Goal: Transaction & Acquisition: Purchase product/service

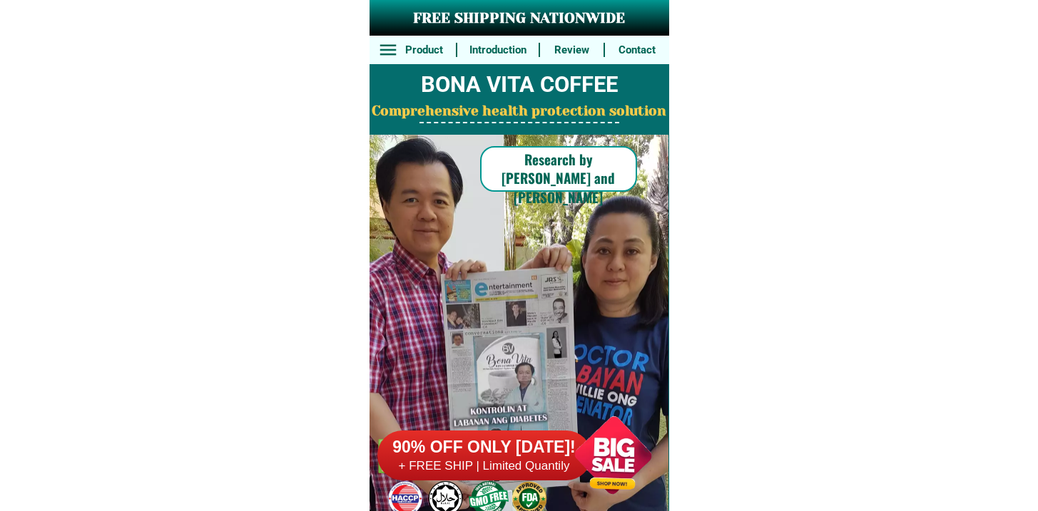
click at [533, 457] on h6 "90% OFF ONLY [DATE]!" at bounding box center [484, 447] width 214 height 21
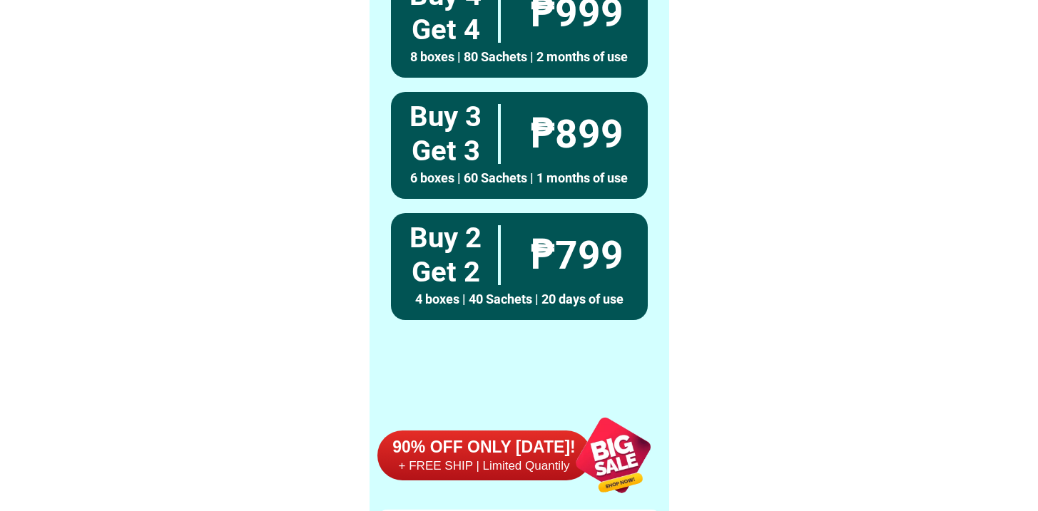
scroll to position [11086, 0]
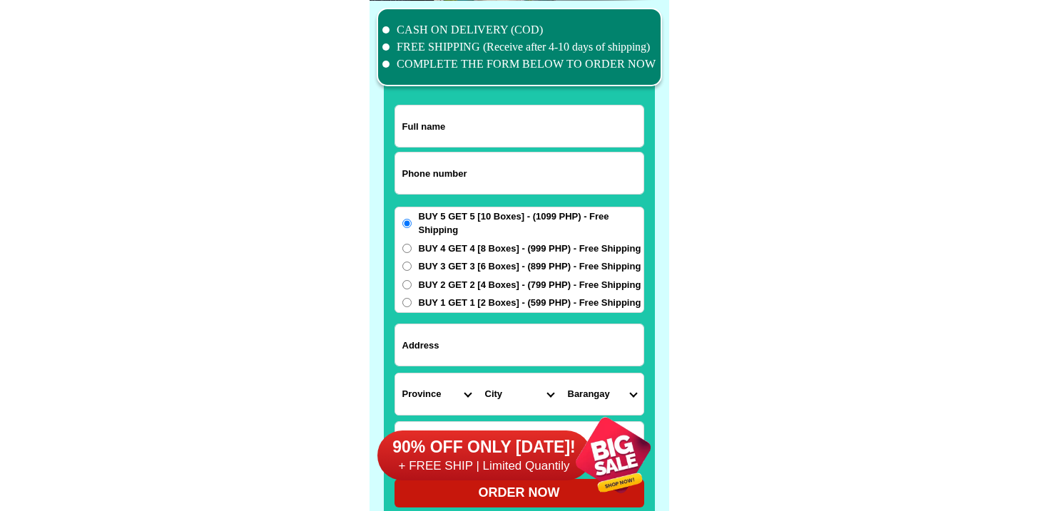
click at [502, 128] on input "Input full_name" at bounding box center [519, 126] width 248 height 41
click at [451, 172] on input "Input phone_number" at bounding box center [519, 173] width 248 height 41
click at [434, 172] on input "Input phone_number" at bounding box center [519, 173] width 248 height 41
paste input "9168864506"
click at [404, 173] on input "9168864506" at bounding box center [519, 173] width 248 height 41
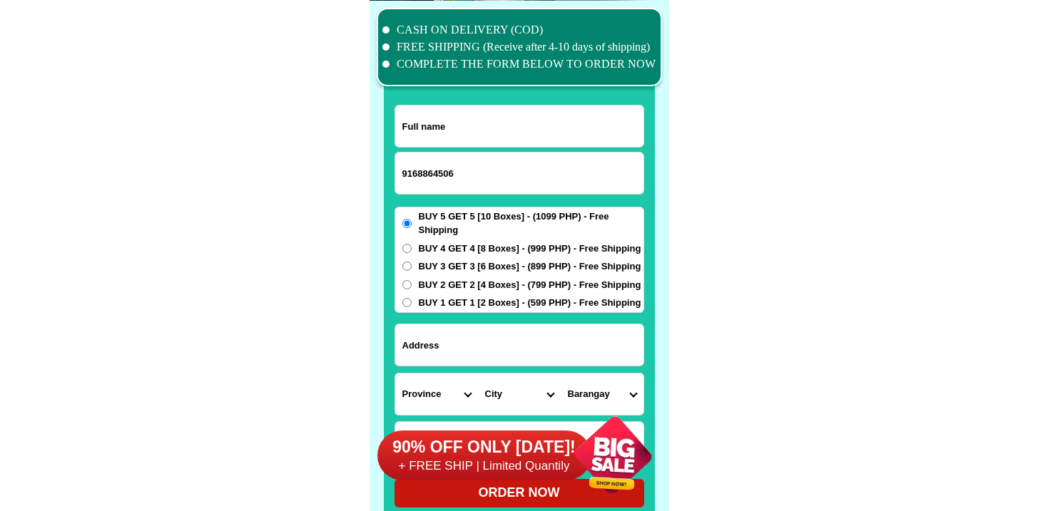
click at [401, 175] on input "9168864506" at bounding box center [519, 173] width 248 height 41
type input "09168864506"
drag, startPoint x: 465, startPoint y: 163, endPoint x: 466, endPoint y: 153, distance: 10.7
click at [465, 163] on input "09168864506" at bounding box center [519, 173] width 248 height 41
click at [470, 129] on input "Input full_name" at bounding box center [519, 126] width 248 height 41
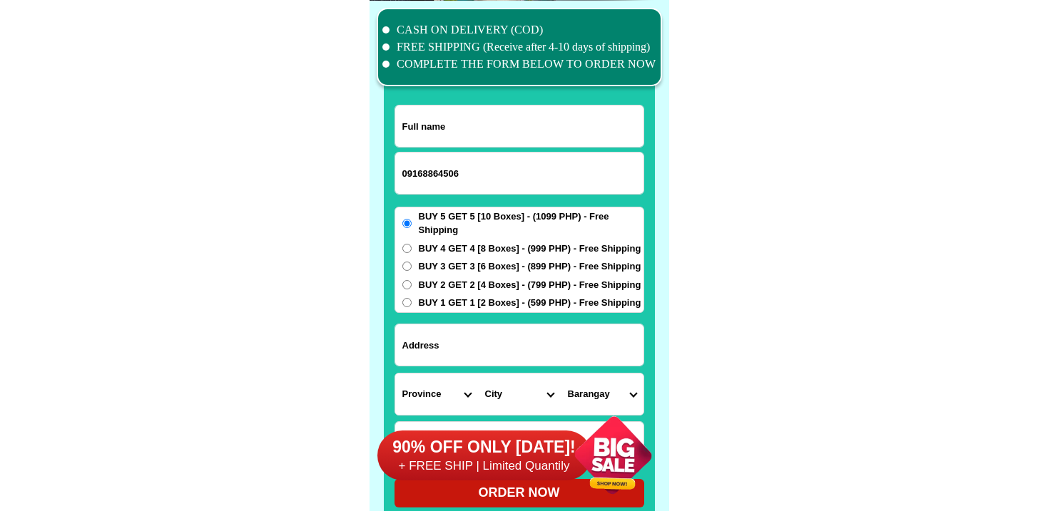
paste input "[PERSON_NAME]"
type input "[PERSON_NAME]"
click at [454, 339] on input "Input address" at bounding box center [519, 344] width 248 height 41
paste input "Blk. 37 lot 2 PNRoa Subd. (Johndorf) Barra Opol Mis. Or"
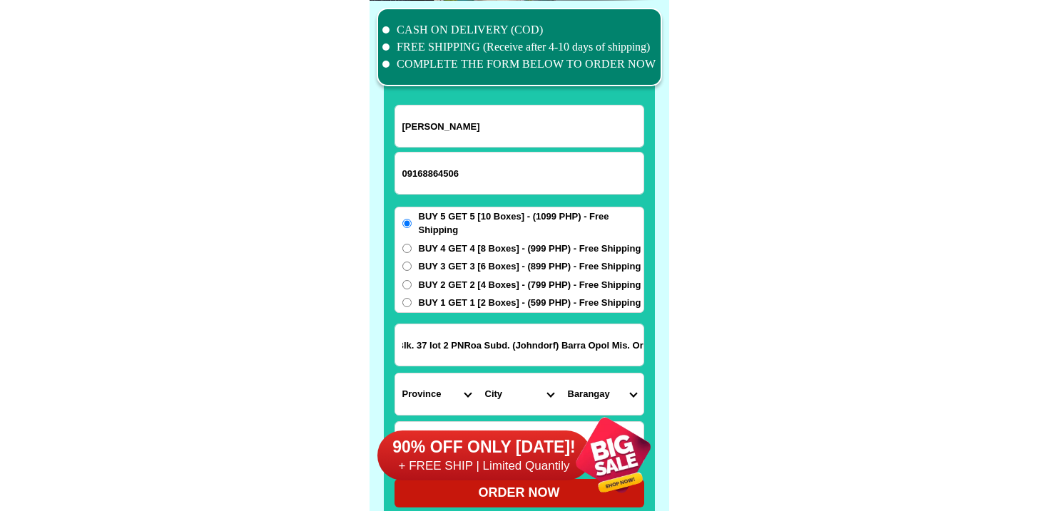
type input "Blk. 37 lot 2 PNRoa Subd. (Johndorf) Barra Opol Mis. Or"
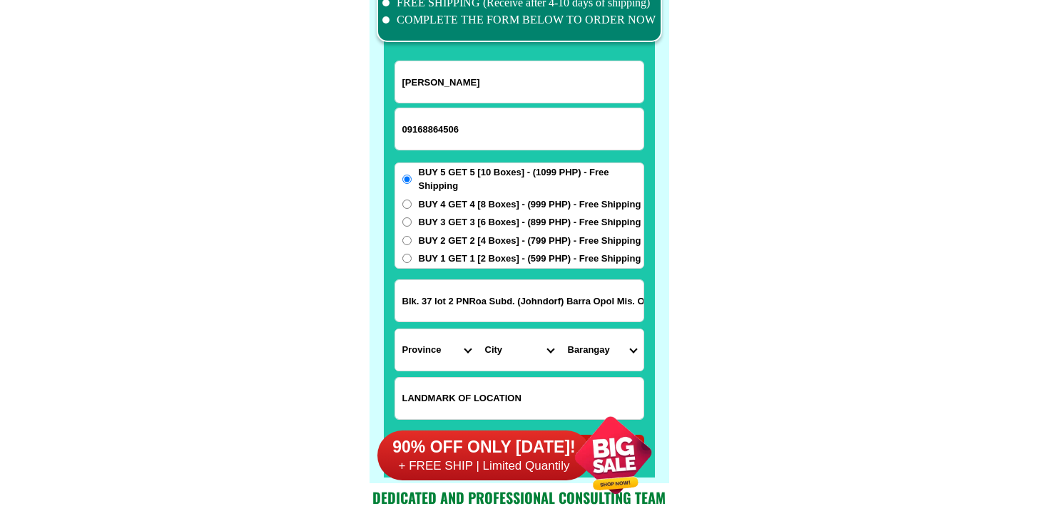
scroll to position [11169, 0]
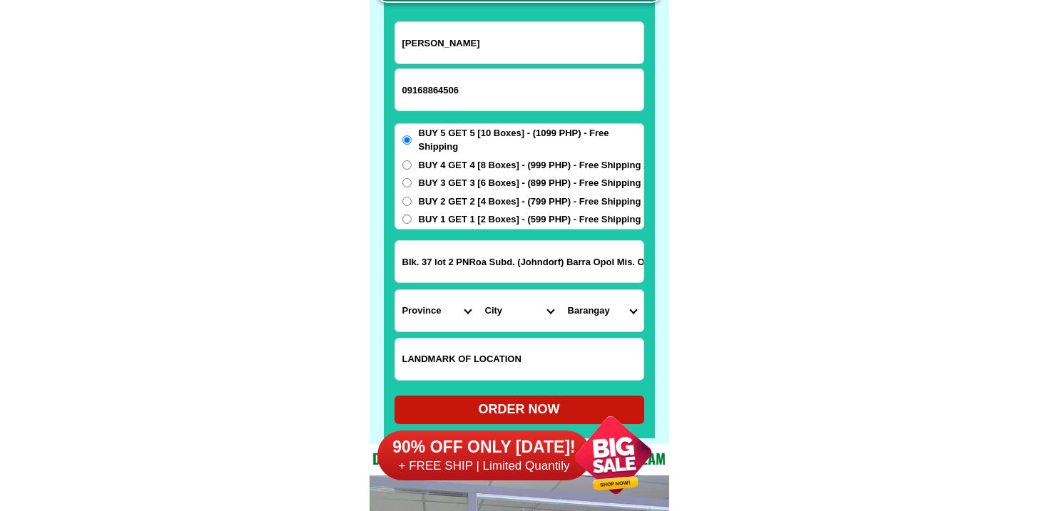
click at [479, 346] on input "Input LANDMARKOFLOCATION" at bounding box center [519, 359] width 248 height 41
paste input "Near Barangay outpost"
type input "Near Barangay outpost"
click at [435, 305] on select "Province [GEOGRAPHIC_DATA] [GEOGRAPHIC_DATA] [GEOGRAPHIC_DATA] [GEOGRAPHIC_DATA…" at bounding box center [436, 310] width 83 height 41
click at [540, 260] on input "Blk. 37 lot 2 PNRoa Subd. (Johndorf) Barra Opol Mis. Or" at bounding box center [519, 261] width 248 height 41
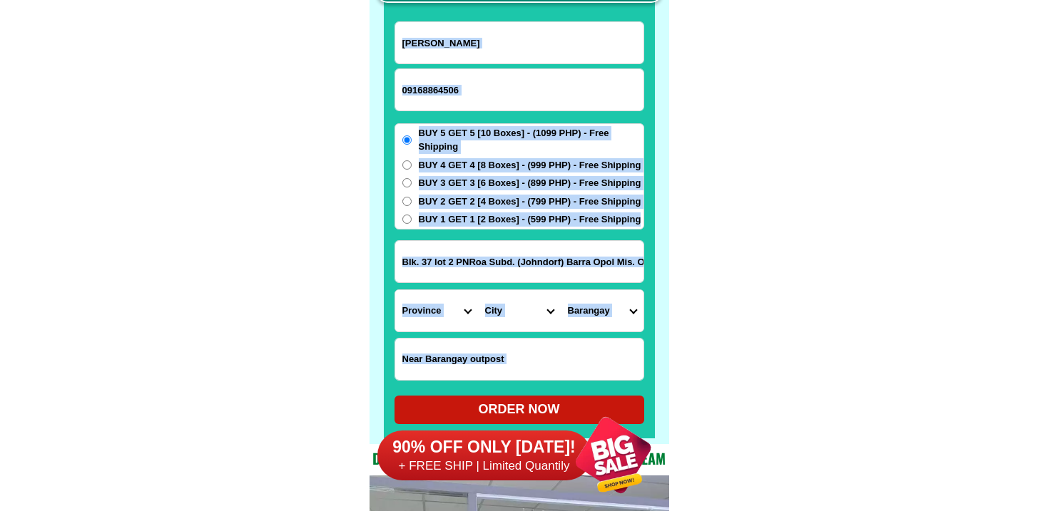
drag, startPoint x: 579, startPoint y: 230, endPoint x: 598, endPoint y: 227, distance: 19.5
click at [598, 226] on form "Genevieve veral 09168864506 ORDER NOW Blk. 37 lot 2 PNRoa Subd. (Johndorf) Barr…" at bounding box center [519, 222] width 250 height 403
click at [574, 253] on input "Blk. 37 lot 2 PNRoa Subd. (Johndorf) Barra Opol Mis. Or" at bounding box center [519, 261] width 248 height 41
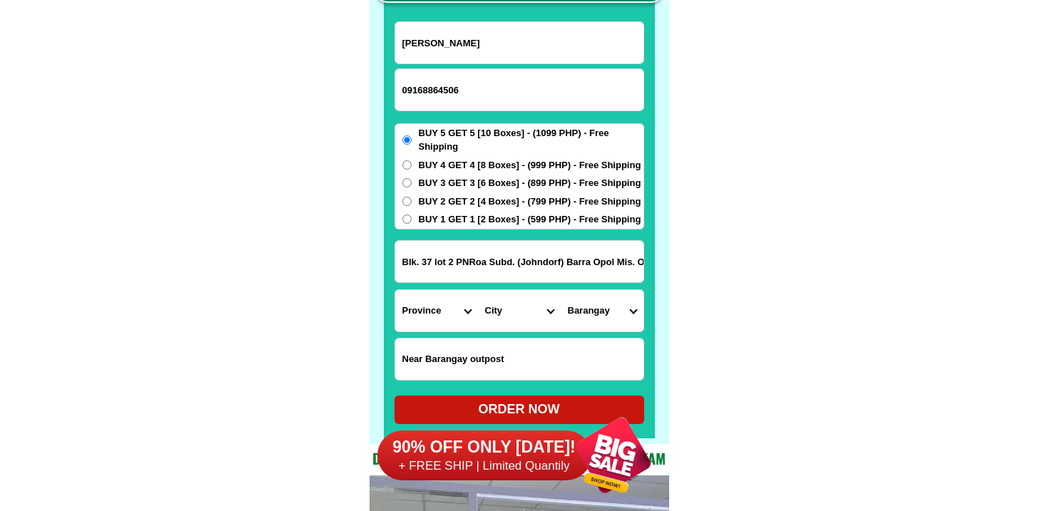
click at [419, 312] on select "Province [GEOGRAPHIC_DATA] [GEOGRAPHIC_DATA] [GEOGRAPHIC_DATA] [GEOGRAPHIC_DATA…" at bounding box center [436, 310] width 83 height 41
click at [395, 290] on select "Province [GEOGRAPHIC_DATA] [GEOGRAPHIC_DATA] [GEOGRAPHIC_DATA] [GEOGRAPHIC_DATA…" at bounding box center [436, 310] width 83 height 41
click at [513, 307] on select "City Aloran Baliangao Bonifacio Calamba Don-victoriano-chiongbian Jimenez Lopez…" at bounding box center [519, 310] width 83 height 41
click at [451, 316] on select "Province [GEOGRAPHIC_DATA] [GEOGRAPHIC_DATA] [GEOGRAPHIC_DATA] [GEOGRAPHIC_DATA…" at bounding box center [436, 310] width 83 height 41
select select "63_386"
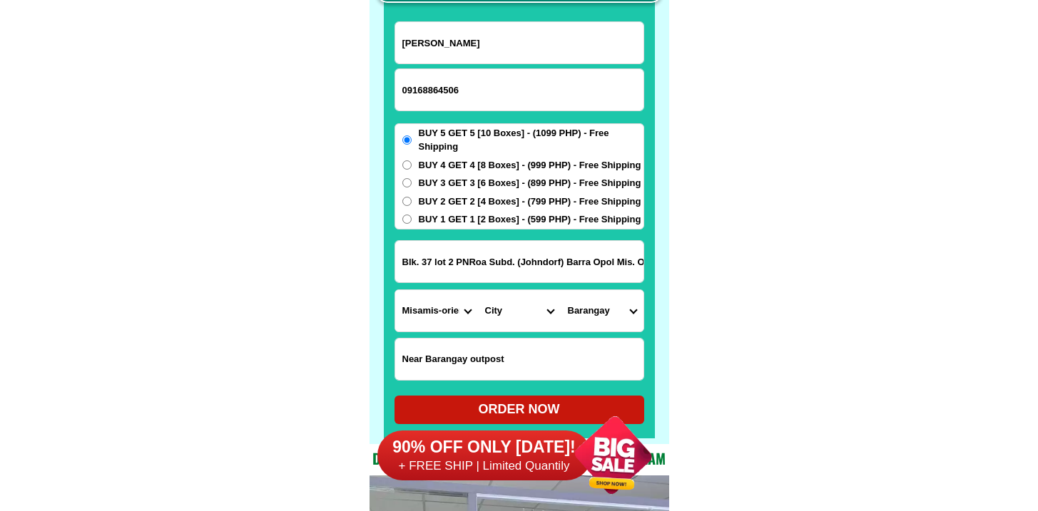
click at [395, 290] on select "Province [GEOGRAPHIC_DATA] [GEOGRAPHIC_DATA] [GEOGRAPHIC_DATA] [GEOGRAPHIC_DATA…" at bounding box center [436, 310] width 83 height 41
click at [521, 302] on select "City Alubijid Balingasag Balingoan Binuangan Cagayan-de-oro-city El-salvador-ci…" at bounding box center [519, 310] width 83 height 41
select select "63_3863951"
click at [478, 290] on select "City Alubijid Balingasag Balingoan Binuangan Cagayan-de-oro-city El-salvador-ci…" at bounding box center [519, 310] width 83 height 41
click at [605, 310] on select "Barangay Awang Bagocboc Barra Bonbon Cauyonan Igpit Limonda Luyongbonbon Malana…" at bounding box center [602, 310] width 83 height 41
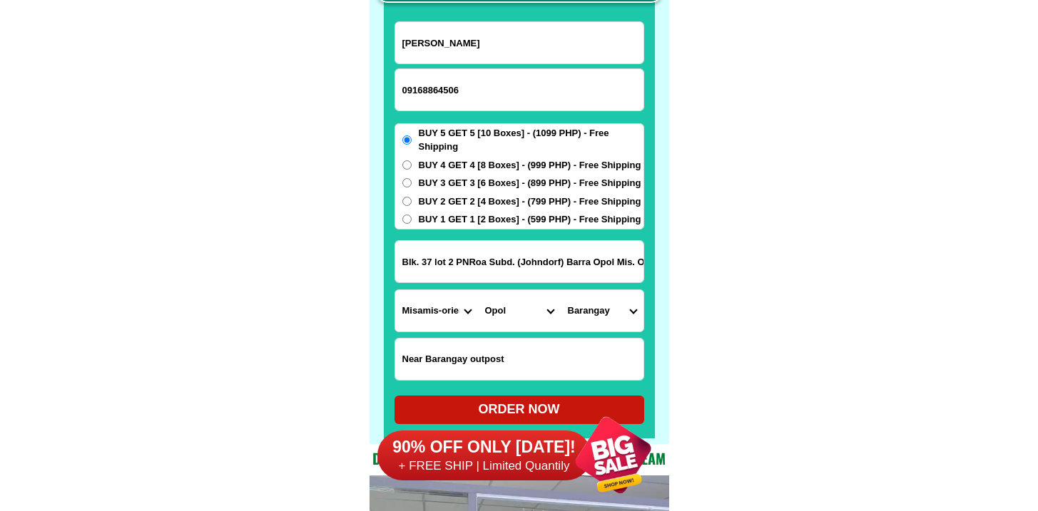
select select "63_38639515611"
click at [561, 290] on select "Barangay Awang Bagocboc Barra Bonbon Cauyonan Igpit Limonda Luyongbonbon Malana…" at bounding box center [602, 310] width 83 height 41
click at [457, 216] on span "BUY 1 GET 1 [2 Boxes] - (599 PHP) - Free Shipping" at bounding box center [530, 220] width 222 height 14
click at [411, 216] on input "BUY 1 GET 1 [2 Boxes] - (599 PHP) - Free Shipping" at bounding box center [406, 219] width 9 height 9
radio input "true"
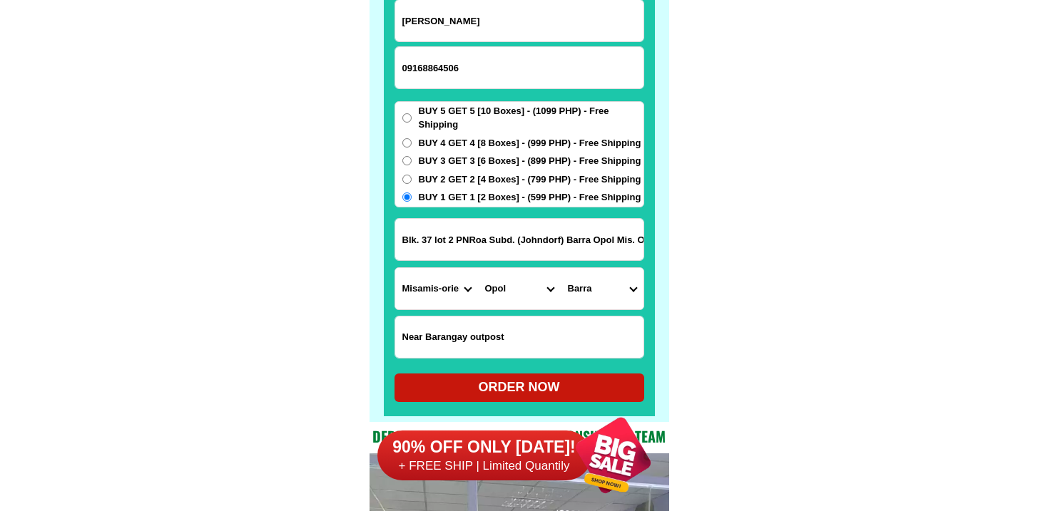
scroll to position [11215, 0]
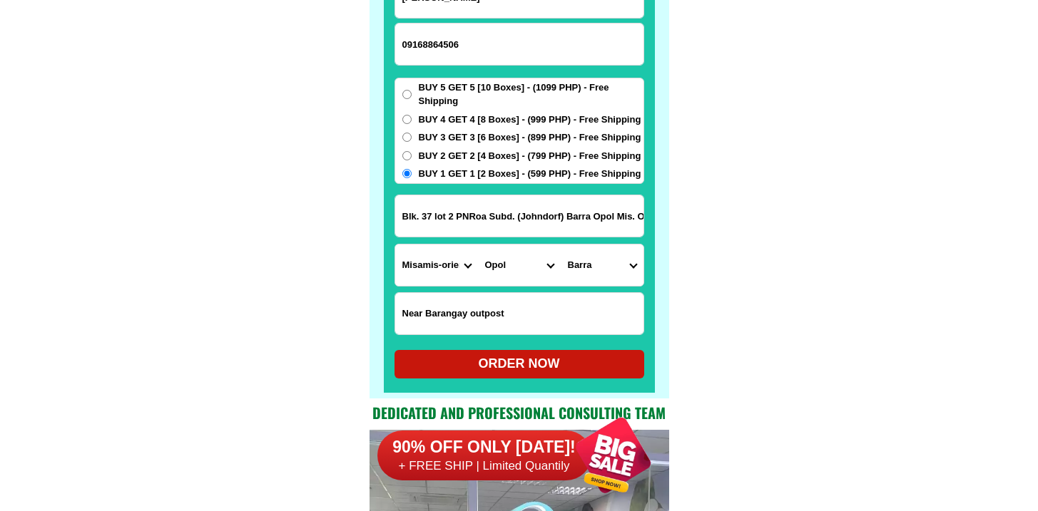
click at [511, 364] on div "ORDER NOW" at bounding box center [519, 363] width 250 height 19
type input "Near Barangay outpost"
radio input "true"
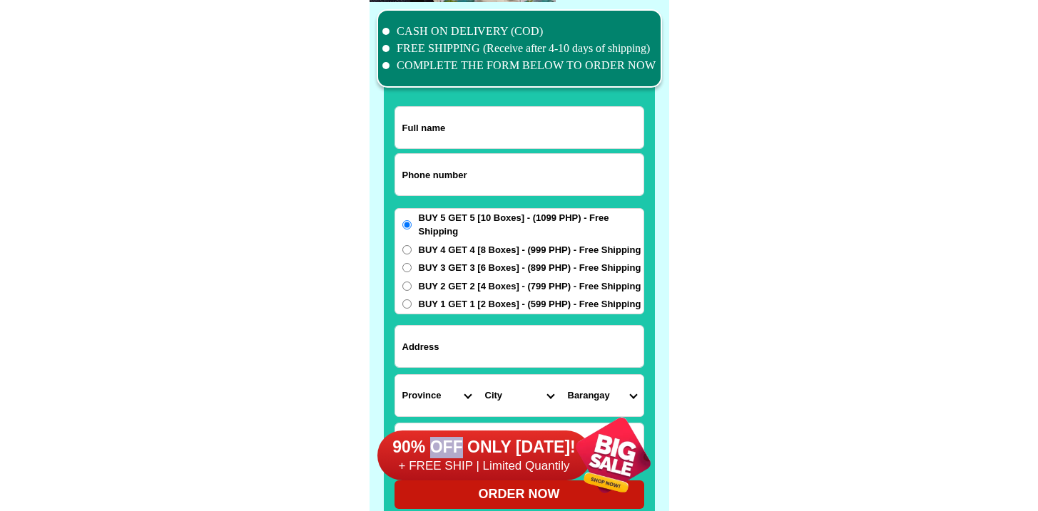
scroll to position [11086, 0]
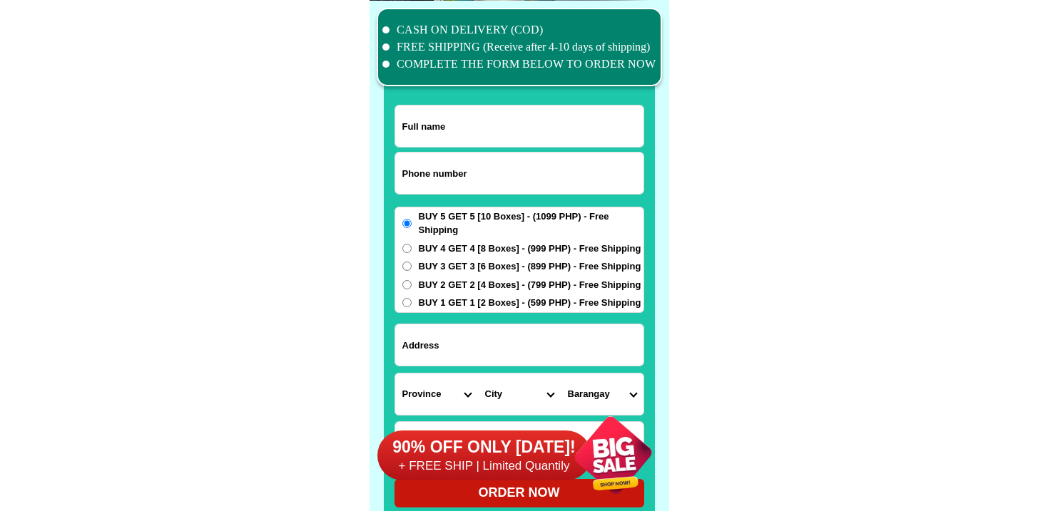
click at [429, 175] on input "Input phone_number" at bounding box center [519, 173] width 248 height 41
paste input "9273476547"
type input "09273476547"
click at [432, 131] on input "Input full_name" at bounding box center [519, 126] width 248 height 41
paste input "[PERSON_NAME]"
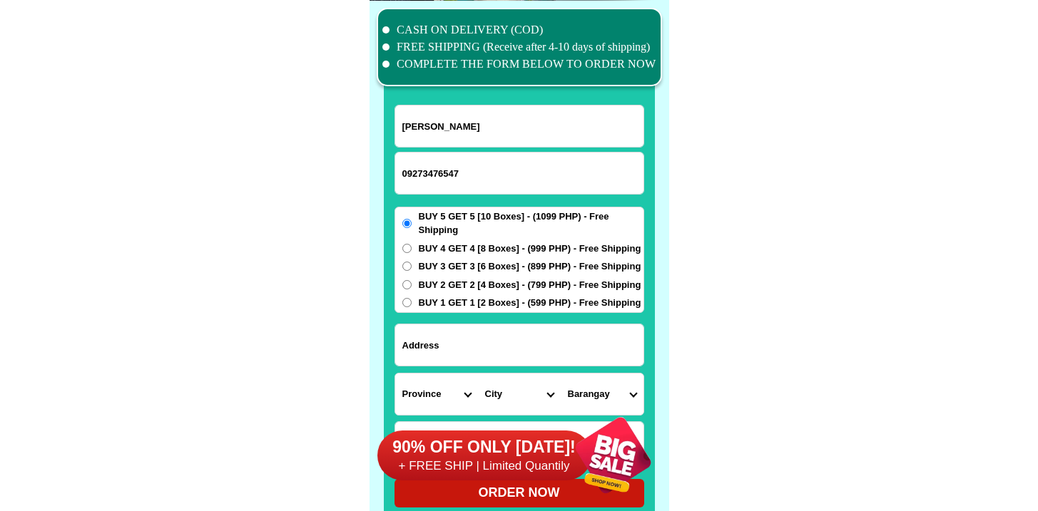
type input "[PERSON_NAME]"
click at [431, 252] on span "BUY 4 GET 4 [8 Boxes] - (999 PHP) - Free Shipping" at bounding box center [530, 249] width 222 height 14
click at [411, 252] on input "BUY 4 GET 4 [8 Boxes] - (999 PHP) - Free Shipping" at bounding box center [406, 248] width 9 height 9
radio input "true"
click at [451, 324] on input "Input address" at bounding box center [519, 344] width 248 height 41
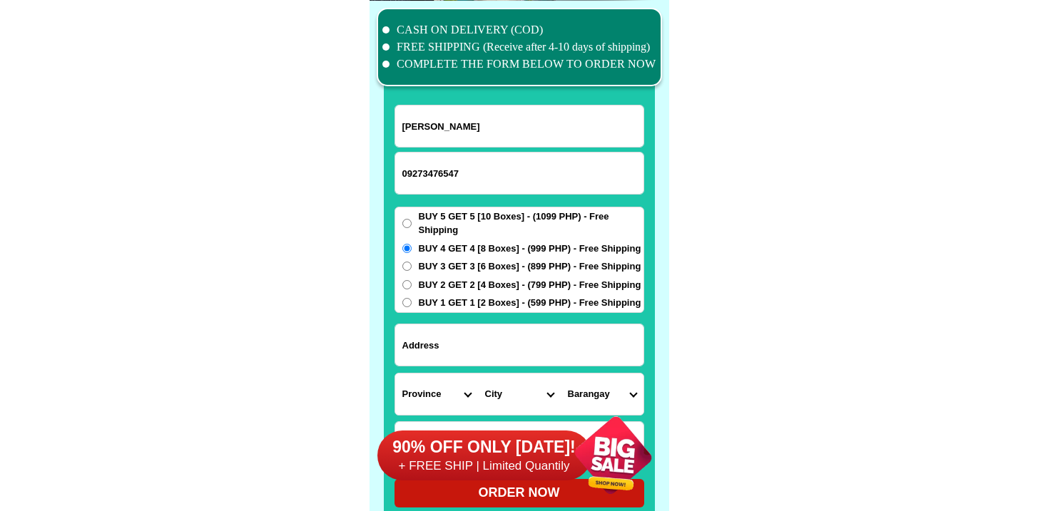
paste input "[STREET_ADDRESS] Subd . [GEOGRAPHIC_DATA], [GEOGRAPHIC_DATA]"
type input "[STREET_ADDRESS] Subd . [GEOGRAPHIC_DATA], [GEOGRAPHIC_DATA]"
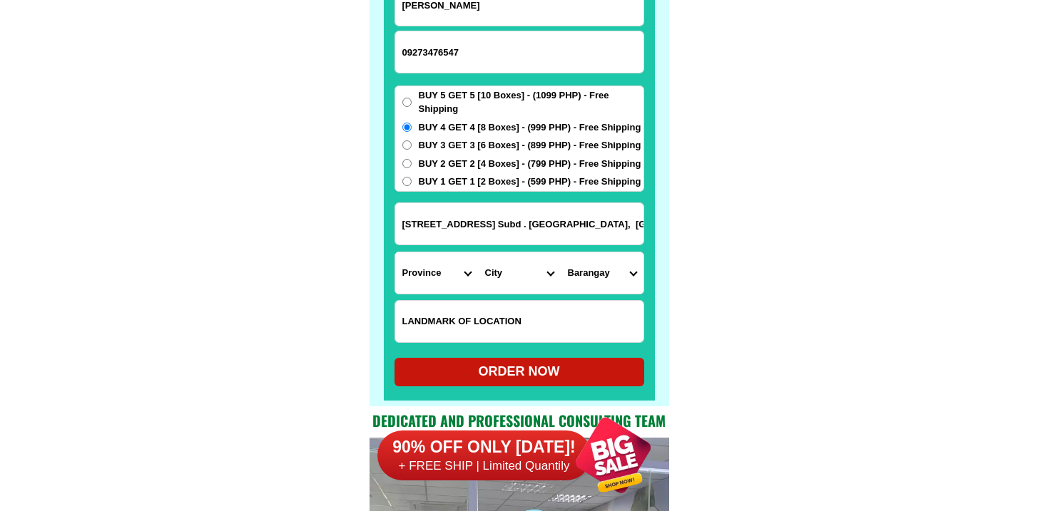
scroll to position [11290, 0]
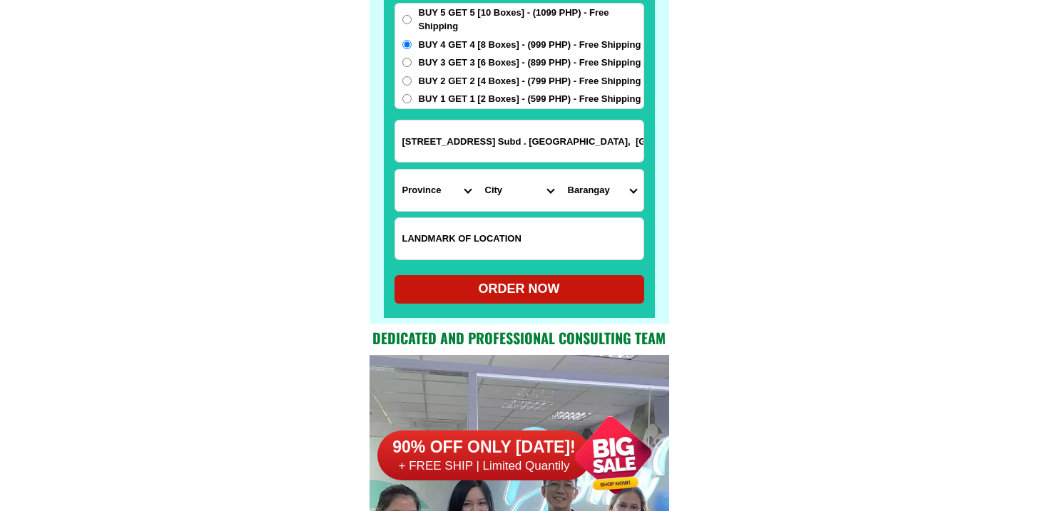
click at [441, 225] on input "Input LANDMARKOFLOCATION" at bounding box center [519, 238] width 248 height 41
paste input "In between Sister of Mt. [GEOGRAPHIC_DATA] and [PERSON_NAME][GEOGRAPHIC_DATA]"
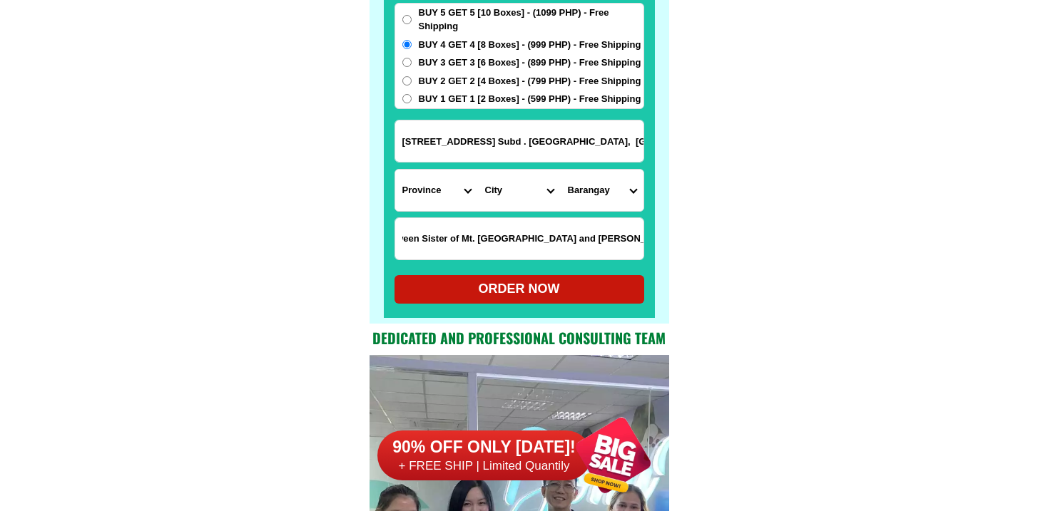
type input "In between Sister of Mt. [GEOGRAPHIC_DATA] and [PERSON_NAME][GEOGRAPHIC_DATA]"
click at [407, 182] on select "Province [GEOGRAPHIC_DATA] [GEOGRAPHIC_DATA] [GEOGRAPHIC_DATA] [GEOGRAPHIC_DATA…" at bounding box center [436, 190] width 83 height 41
select select "63_219"
click at [395, 170] on select "Province [GEOGRAPHIC_DATA] [GEOGRAPHIC_DATA] [GEOGRAPHIC_DATA] [GEOGRAPHIC_DATA…" at bounding box center [436, 190] width 83 height 41
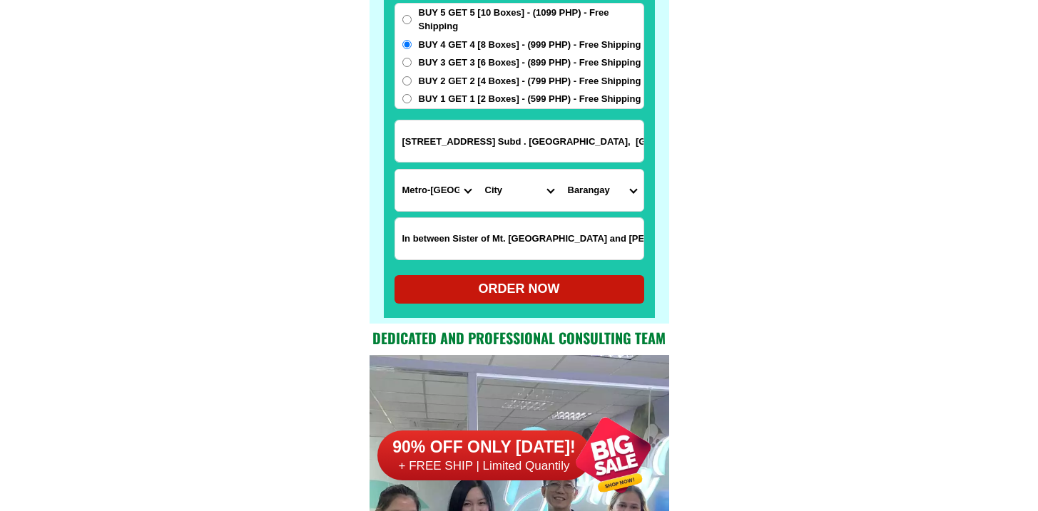
click at [515, 123] on input "[STREET_ADDRESS] Subd . [GEOGRAPHIC_DATA], [GEOGRAPHIC_DATA]" at bounding box center [519, 141] width 248 height 41
drag, startPoint x: 518, startPoint y: 131, endPoint x: 771, endPoint y: 128, distance: 252.5
click at [600, 131] on input "[STREET_ADDRESS] Subd . [GEOGRAPHIC_DATA], [GEOGRAPHIC_DATA]" at bounding box center [519, 141] width 248 height 41
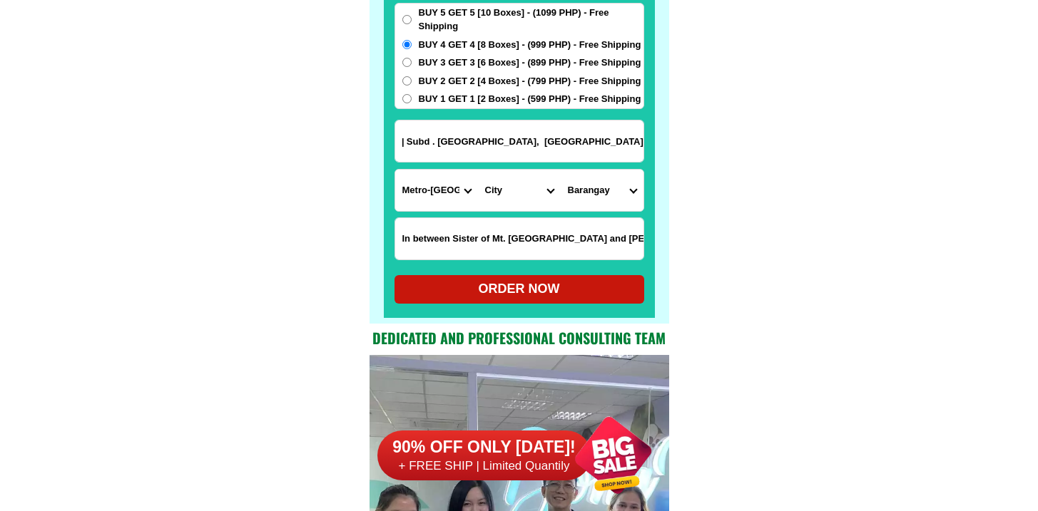
drag, startPoint x: 520, startPoint y: 133, endPoint x: 916, endPoint y: 159, distance: 397.4
click at [534, 178] on select "City [GEOGRAPHIC_DATA] [GEOGRAPHIC_DATA] [GEOGRAPHIC_DATA] [GEOGRAPHIC_DATA]-ci…" at bounding box center [519, 190] width 83 height 41
select select "63_2194070"
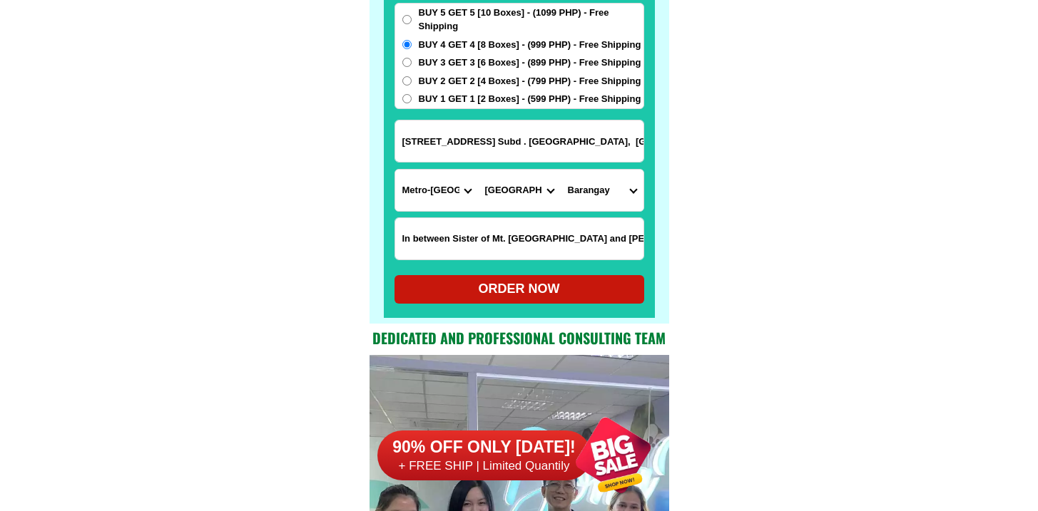
click at [478, 170] on select "City [GEOGRAPHIC_DATA] [GEOGRAPHIC_DATA] [GEOGRAPHIC_DATA] [GEOGRAPHIC_DATA]-ci…" at bounding box center [519, 190] width 83 height 41
click at [615, 180] on select "Barangay [PERSON_NAME] [PERSON_NAME] [PERSON_NAME] Bagbag Bago bantay Bagong li…" at bounding box center [602, 190] width 83 height 41
select select "63_21940702958"
click at [561, 170] on select "Barangay [PERSON_NAME] [PERSON_NAME] [PERSON_NAME] Bagbag Bago bantay Bagong li…" at bounding box center [602, 190] width 83 height 41
click at [556, 155] on input "[STREET_ADDRESS] Subd . [GEOGRAPHIC_DATA], [GEOGRAPHIC_DATA]" at bounding box center [519, 141] width 248 height 41
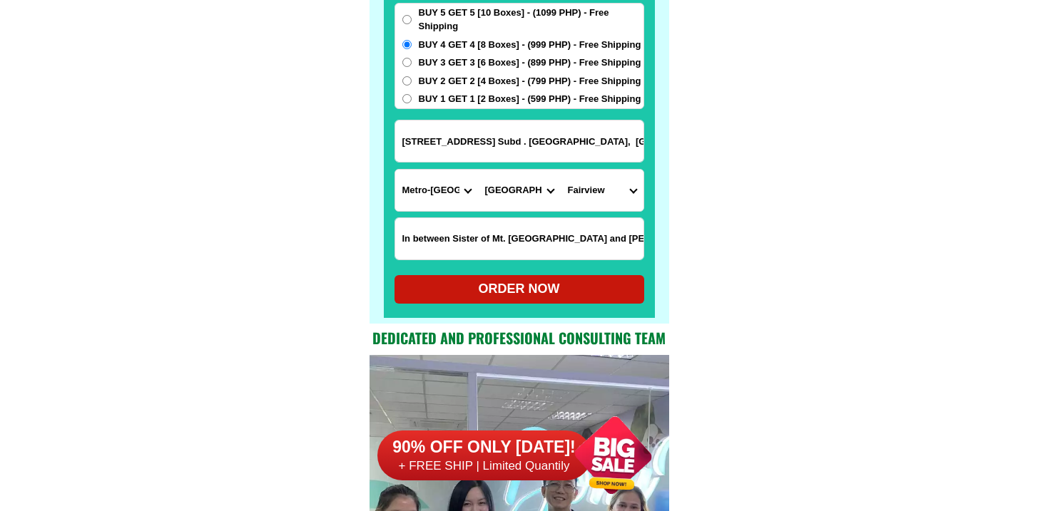
drag, startPoint x: 550, startPoint y: 144, endPoint x: 737, endPoint y: 150, distance: 186.9
click at [606, 133] on input "[STREET_ADDRESS] Subd . [GEOGRAPHIC_DATA], [GEOGRAPHIC_DATA]" at bounding box center [519, 141] width 248 height 41
drag, startPoint x: 600, startPoint y: 135, endPoint x: 792, endPoint y: 168, distance: 193.9
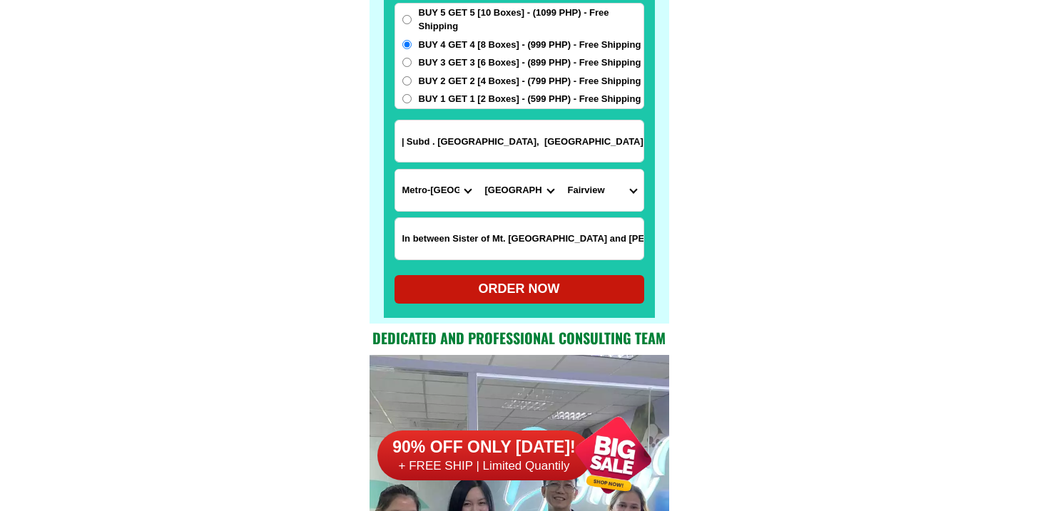
click at [526, 296] on div "ORDER NOW" at bounding box center [519, 289] width 250 height 19
radio input "true"
